Goal: Task Accomplishment & Management: Manage account settings

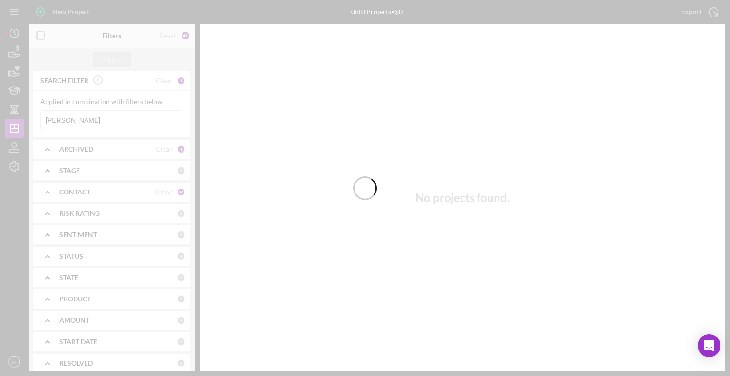
click at [97, 126] on div at bounding box center [365, 188] width 730 height 376
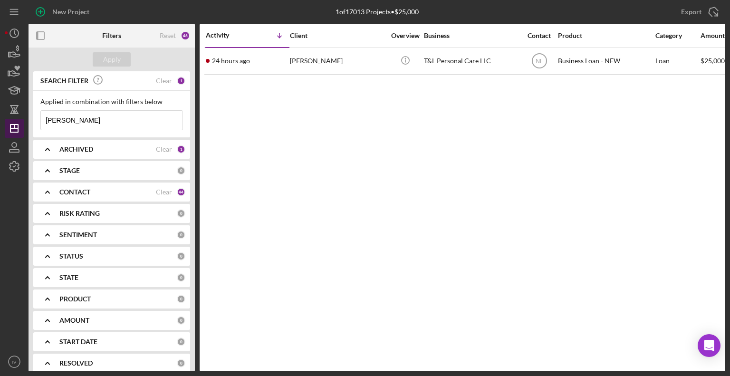
drag, startPoint x: 95, startPoint y: 126, endPoint x: 21, endPoint y: 124, distance: 74.6
click at [36, 122] on div "Applied in combination with filters below [PERSON_NAME] Icon/Menu Close" at bounding box center [111, 114] width 157 height 47
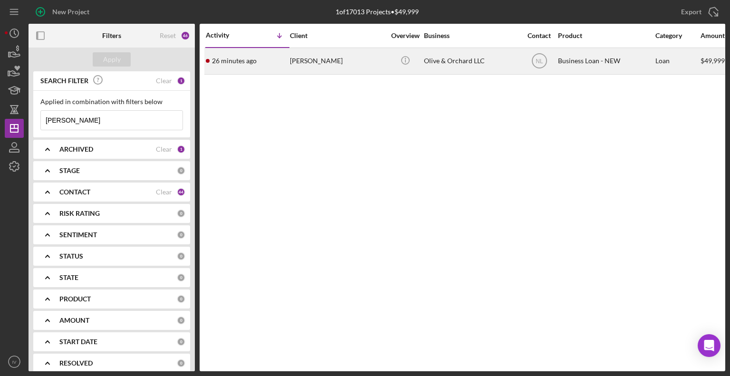
type input "[PERSON_NAME]"
click at [318, 56] on div "[PERSON_NAME]" at bounding box center [337, 60] width 95 height 25
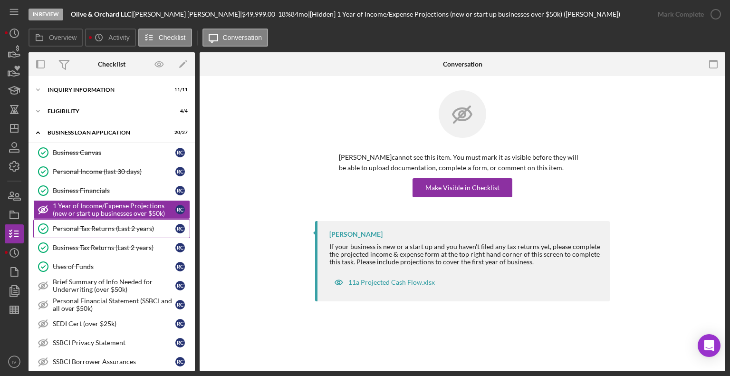
click at [108, 225] on div "Personal Tax Returns (Last 2 years)" at bounding box center [114, 229] width 123 height 8
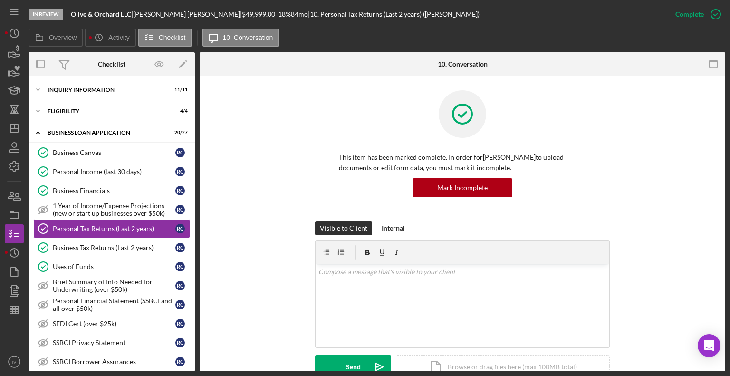
scroll to position [190, 0]
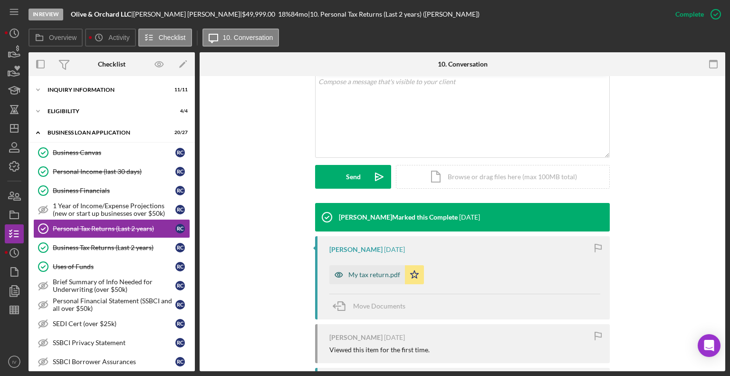
click at [355, 253] on div "My tax return.pdf" at bounding box center [374, 275] width 52 height 8
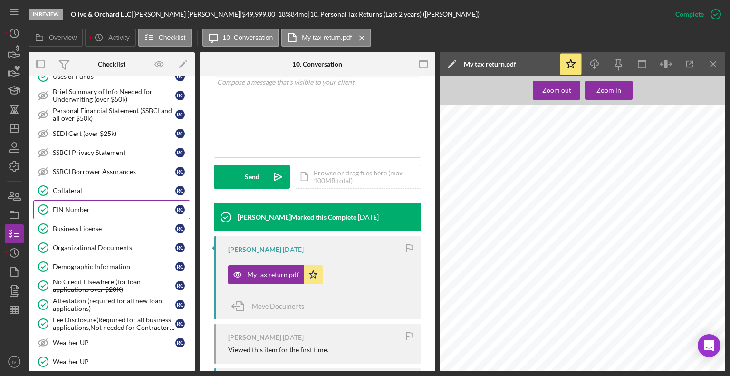
click at [85, 210] on link "EIN Number EIN Number R C" at bounding box center [111, 209] width 157 height 19
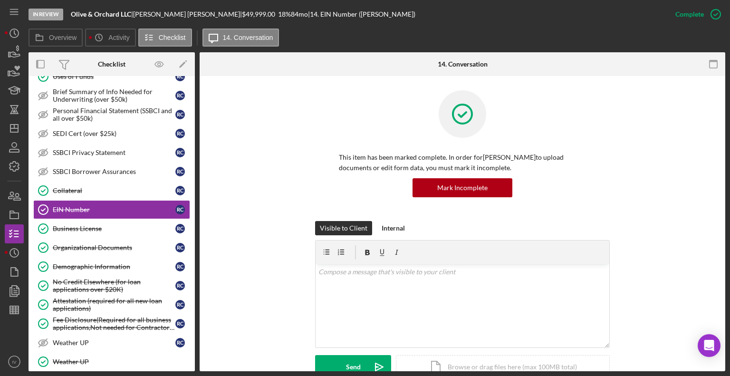
scroll to position [142, 0]
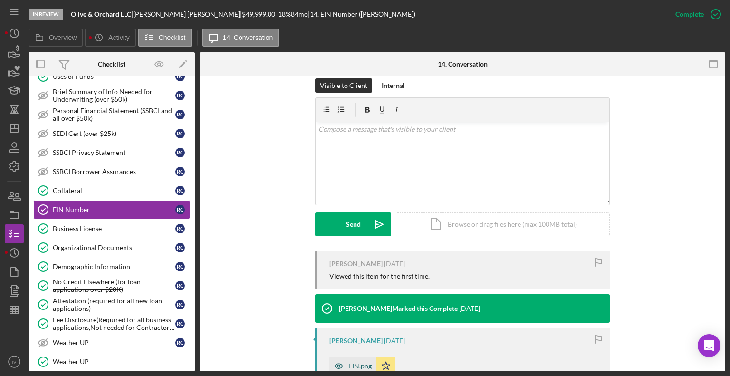
click at [361, 253] on div "EIN.png" at bounding box center [359, 366] width 23 height 8
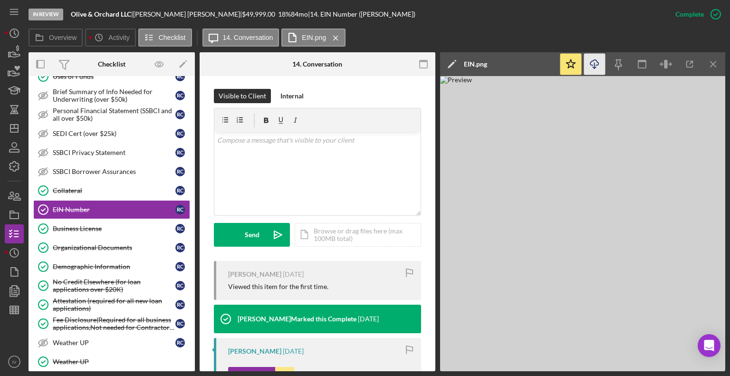
click at [570, 65] on line "button" at bounding box center [594, 65] width 0 height 5
click at [9, 127] on icon "Icon/Dashboard" at bounding box center [14, 128] width 24 height 24
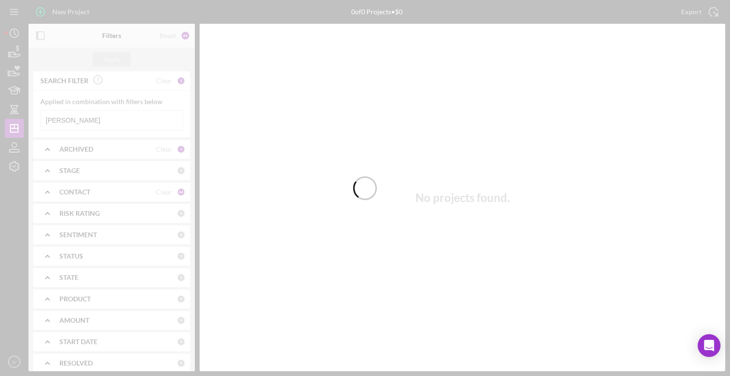
click at [78, 116] on div at bounding box center [365, 188] width 730 height 376
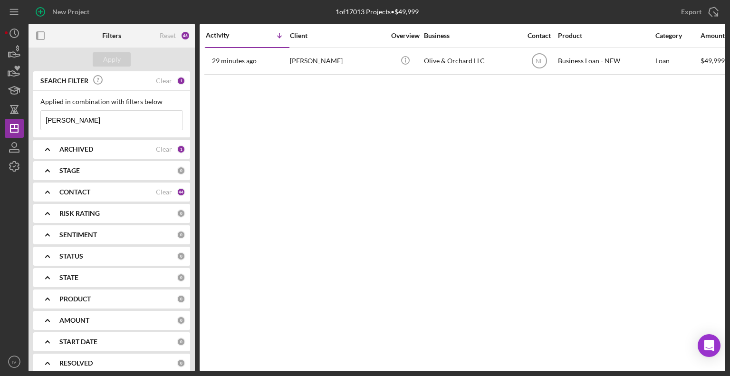
drag, startPoint x: 78, startPoint y: 116, endPoint x: 24, endPoint y: 104, distance: 55.4
click at [24, 104] on div "New Project 1 of 17013 Projects • $49,999 [PERSON_NAME] Export Icon/Export Filt…" at bounding box center [365, 185] width 720 height 371
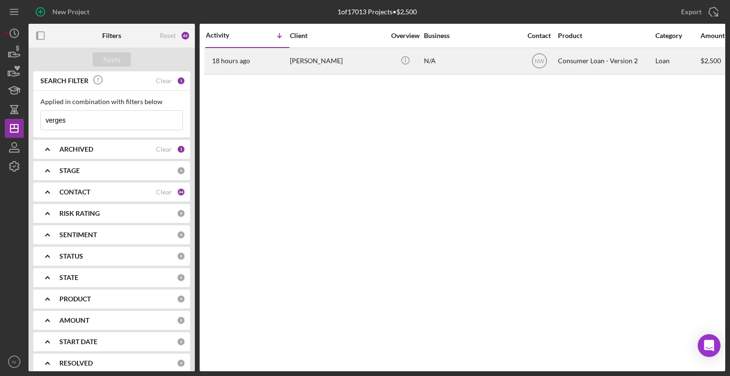
type input "verges"
click at [309, 64] on div "[PERSON_NAME]" at bounding box center [337, 60] width 95 height 25
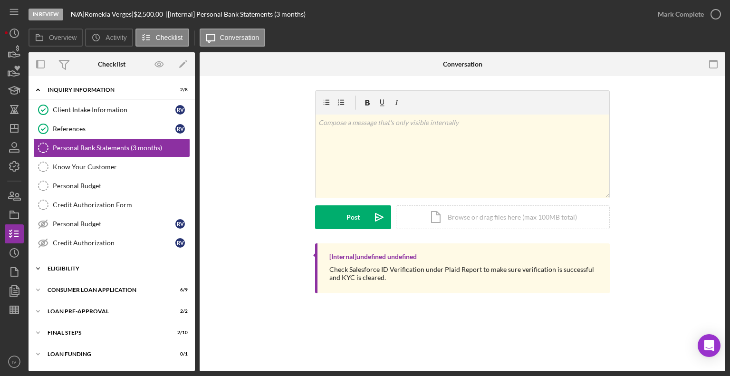
click at [63, 253] on div "Eligibility" at bounding box center [114, 269] width 135 height 6
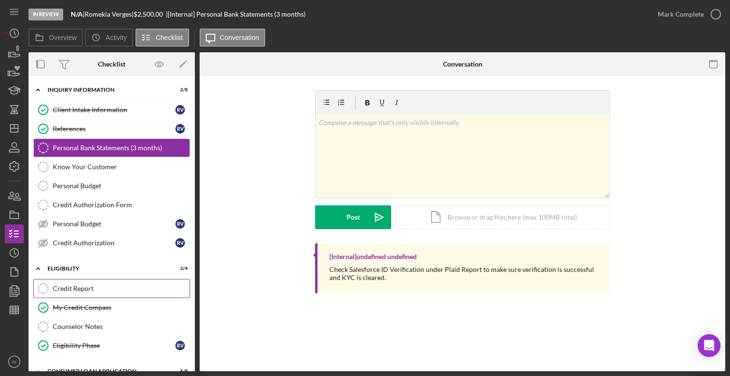
scroll to position [76, 0]
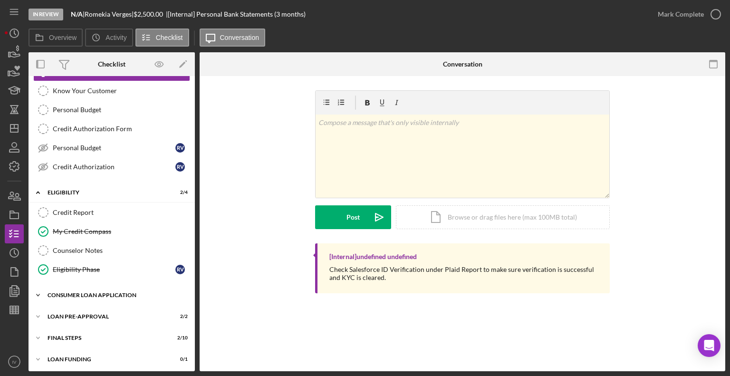
click at [86, 253] on div "Consumer Loan Application" at bounding box center [114, 295] width 135 height 6
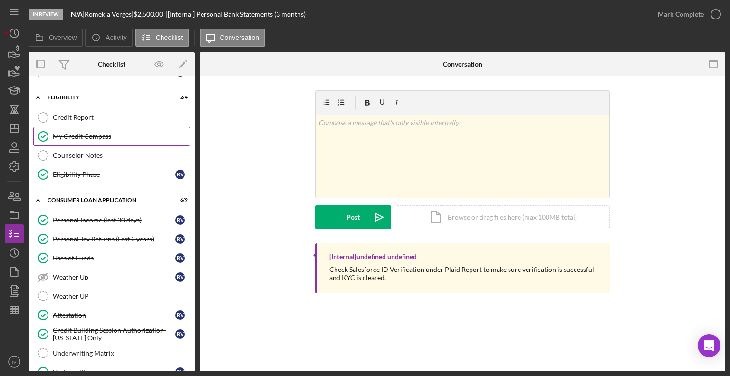
scroll to position [218, 0]
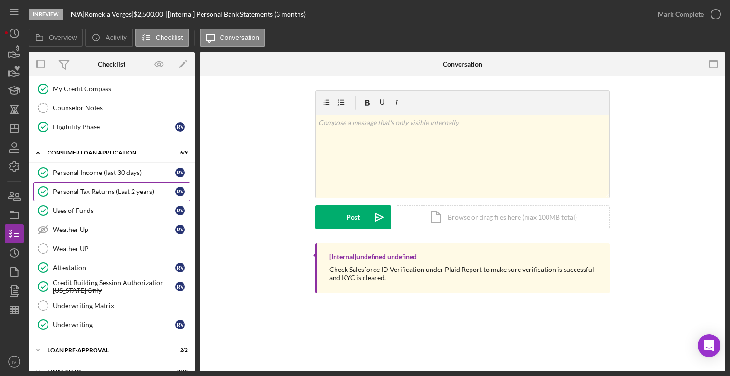
click at [98, 188] on div "Personal Tax Returns (Last 2 years)" at bounding box center [114, 192] width 123 height 8
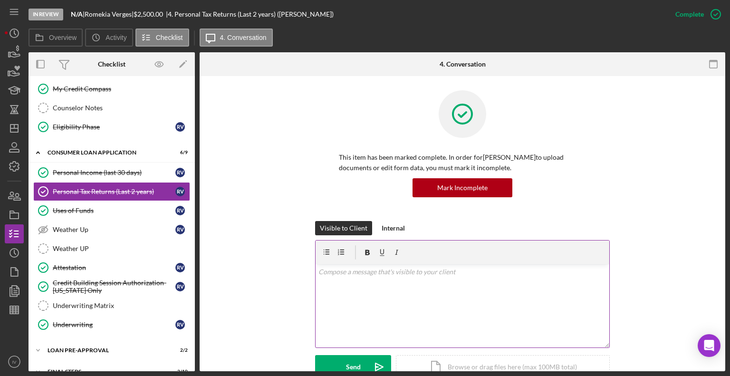
scroll to position [190, 0]
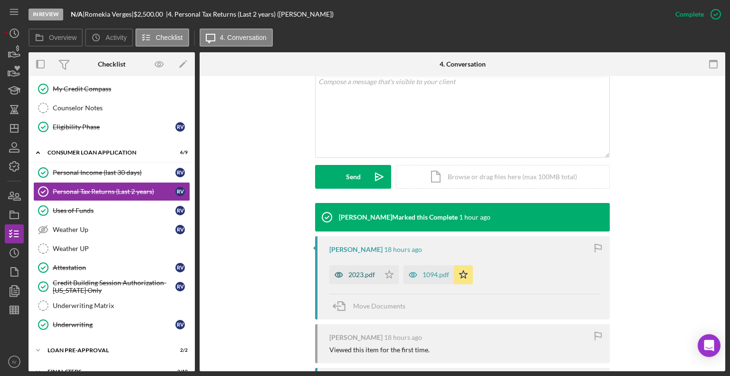
click at [348, 253] on div "2023.pdf" at bounding box center [361, 275] width 27 height 8
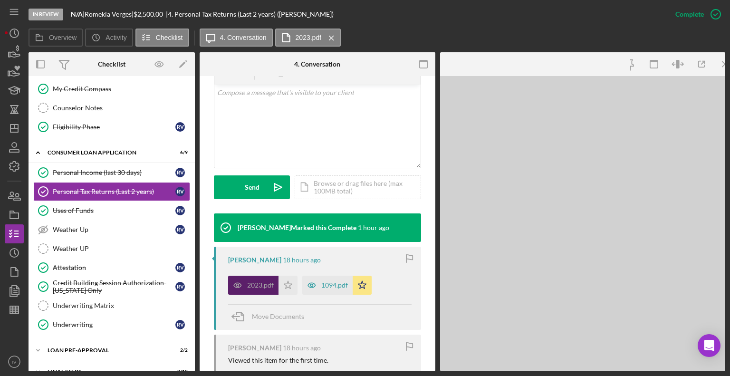
scroll to position [200, 0]
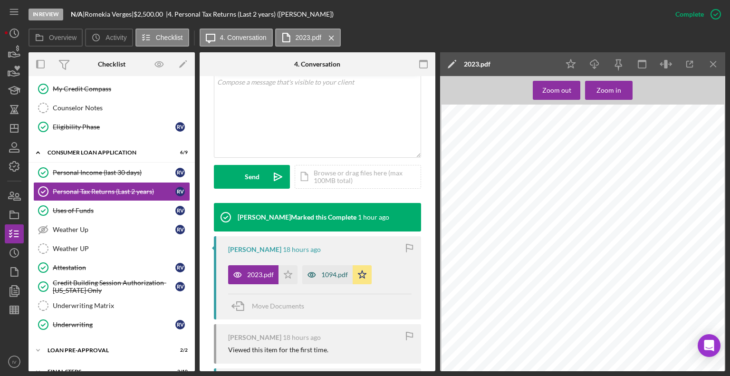
click at [336, 253] on div "1094.pdf" at bounding box center [334, 275] width 27 height 8
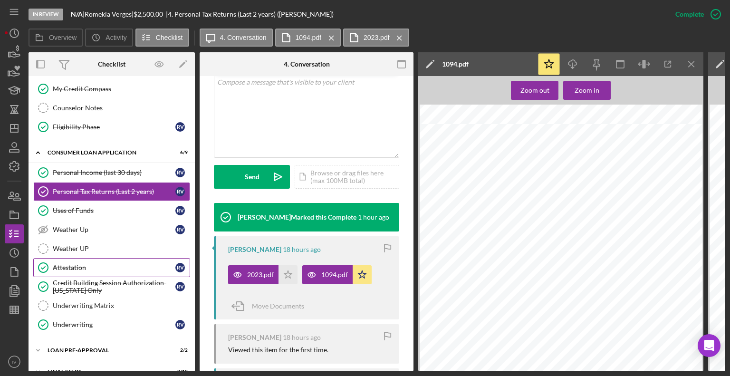
scroll to position [253, 0]
